Goal: Task Accomplishment & Management: Use online tool/utility

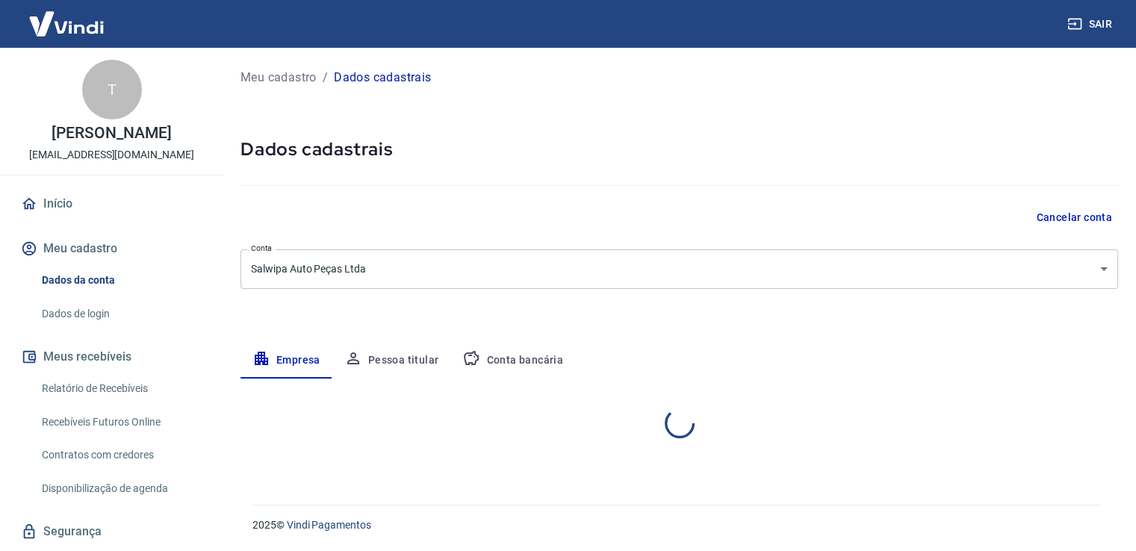
select select "RS"
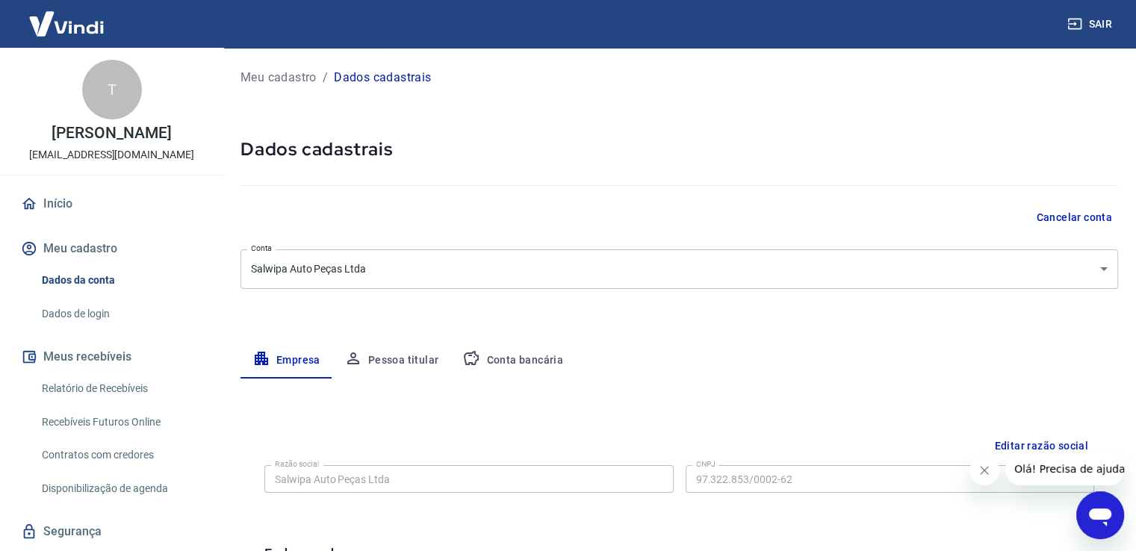
click at [131, 383] on link "Relatório de Recebíveis" at bounding box center [121, 388] width 170 height 31
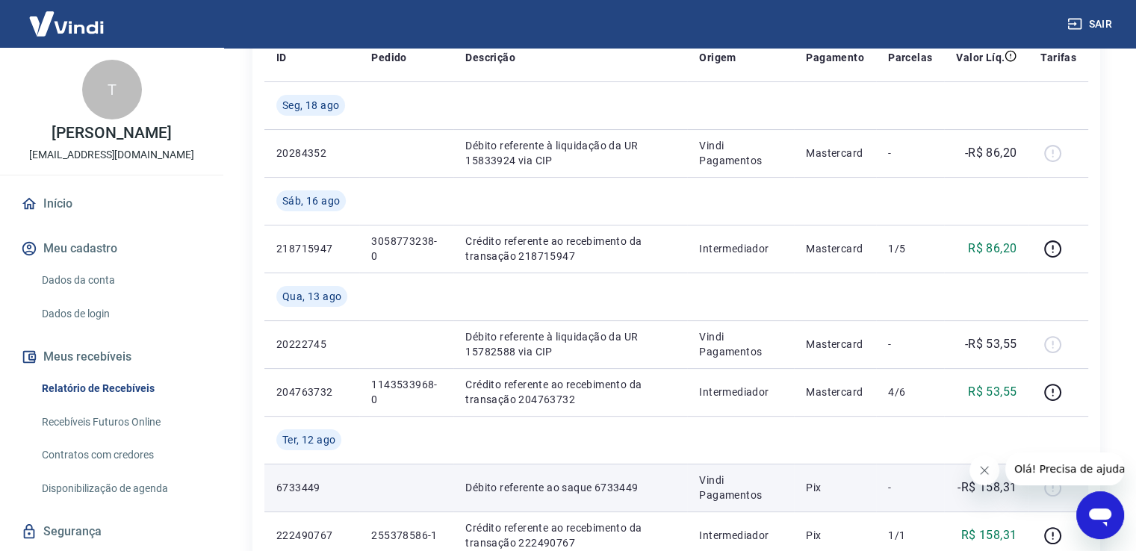
scroll to position [149, 0]
